Goal: Task Accomplishment & Management: Complete application form

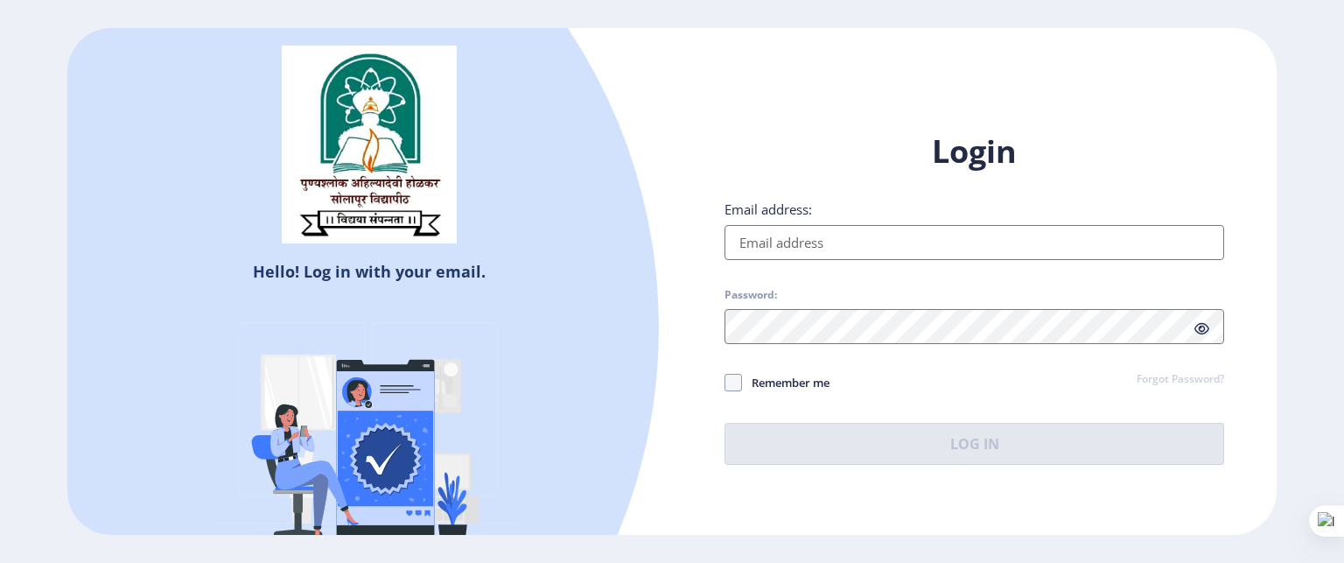
type input "[EMAIL_ADDRESS][DOMAIN_NAME]"
click at [1202, 330] on icon at bounding box center [1201, 328] width 15 height 13
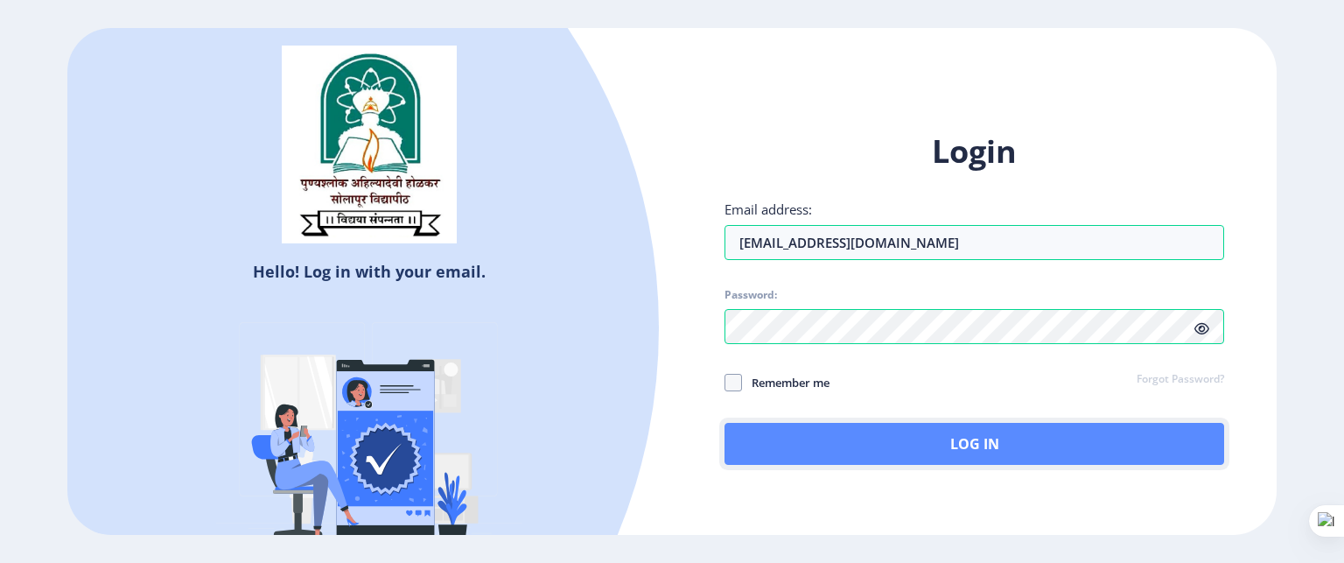
click at [1069, 450] on button "Log In" at bounding box center [974, 444] width 500 height 42
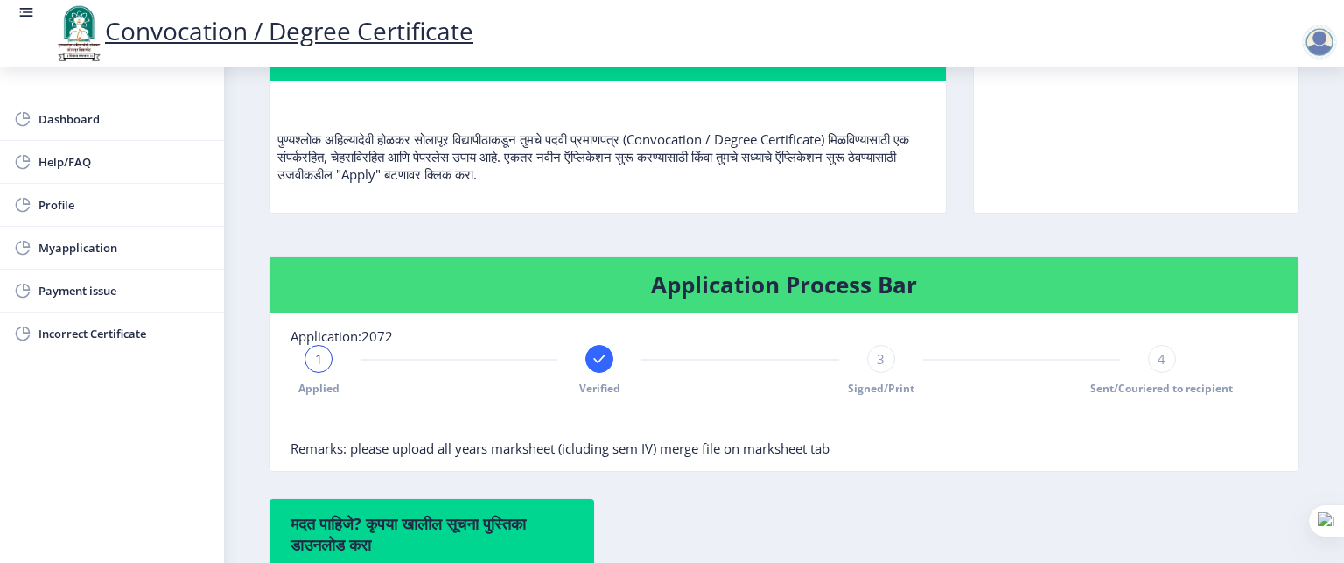
scroll to position [166, 0]
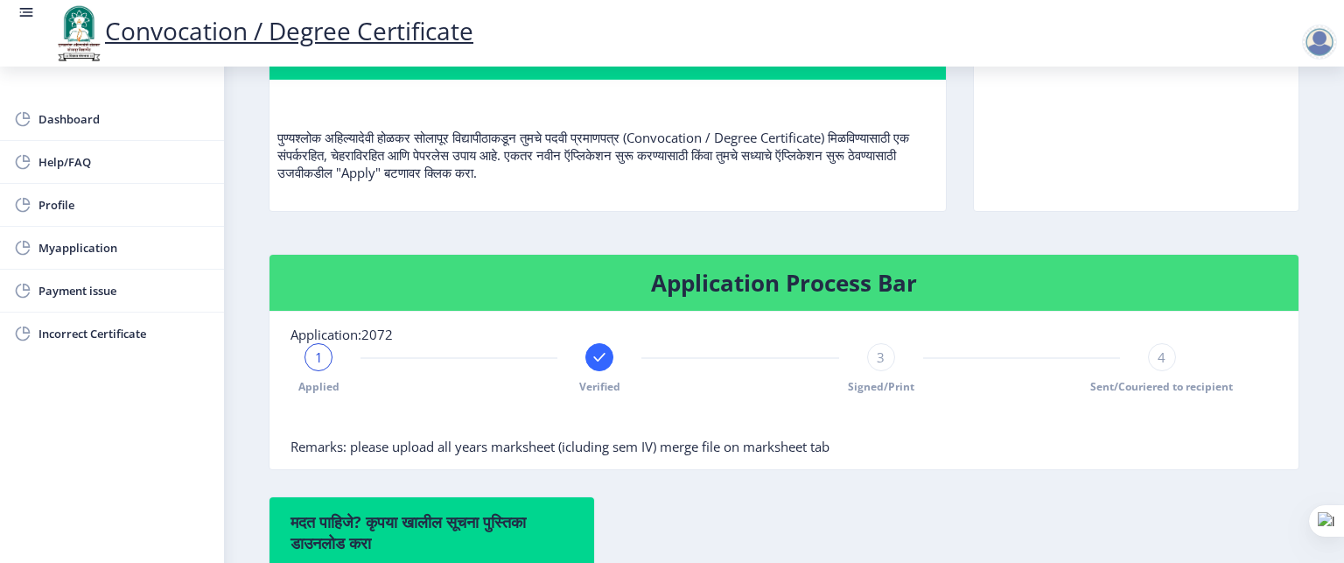
click at [879, 366] on span "3" at bounding box center [881, 356] width 8 height 17
click at [1162, 371] on div "4" at bounding box center [1162, 357] width 28 height 28
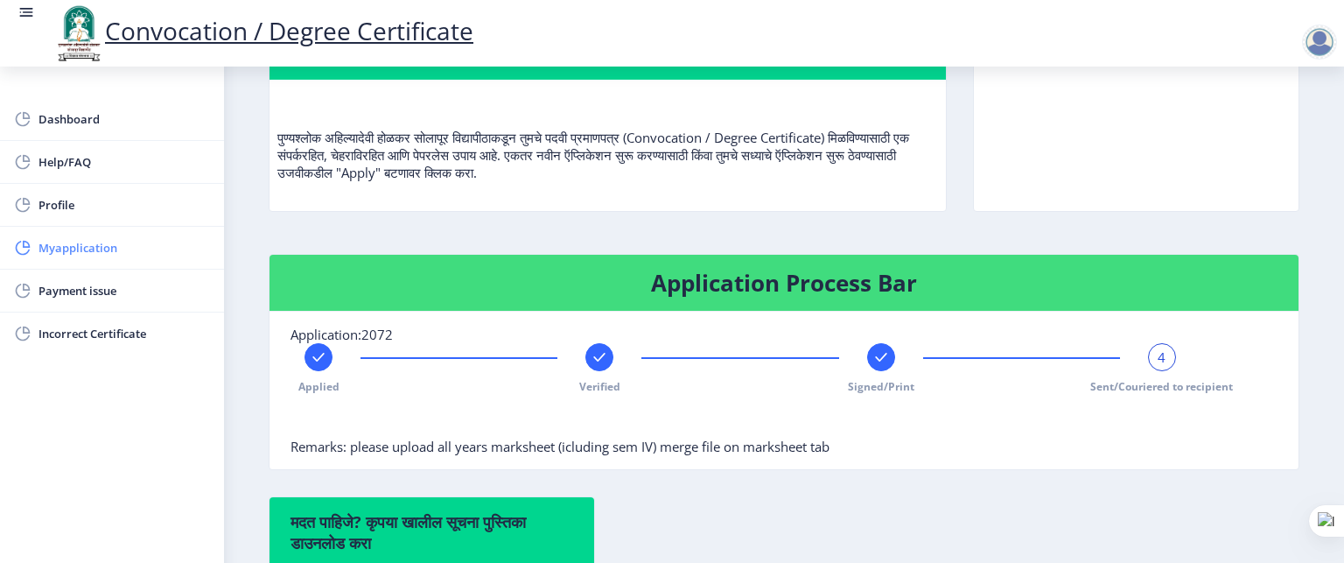
click at [122, 253] on span "Myapplication" at bounding box center [123, 247] width 171 height 21
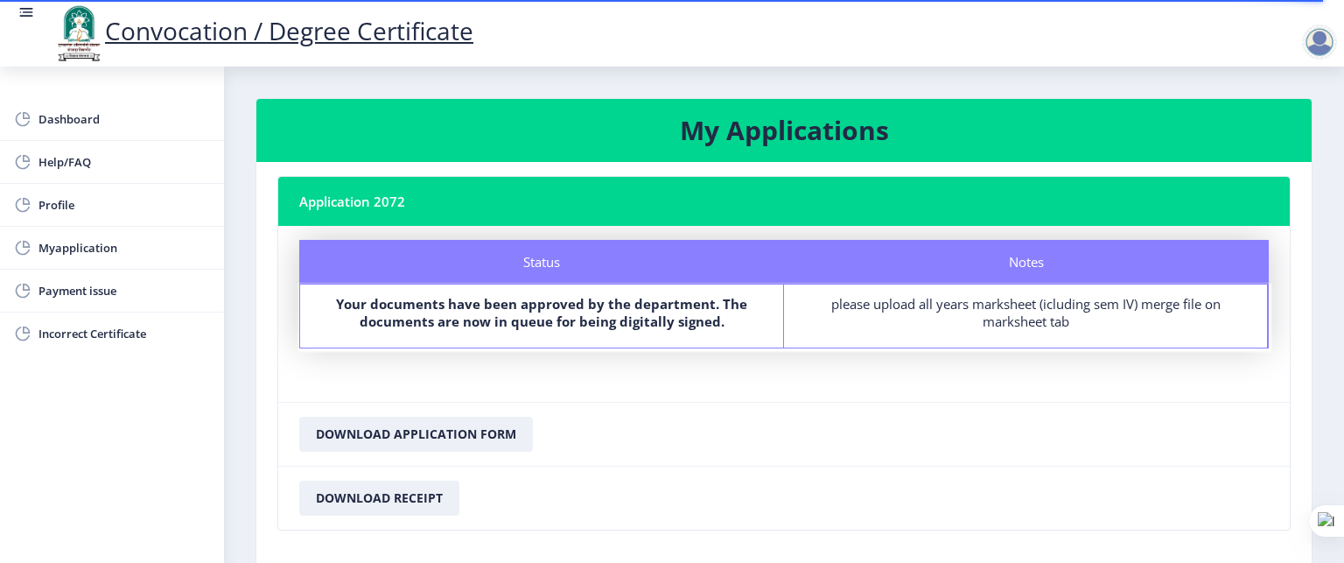
scroll to position [96, 0]
